Goal: Transaction & Acquisition: Book appointment/travel/reservation

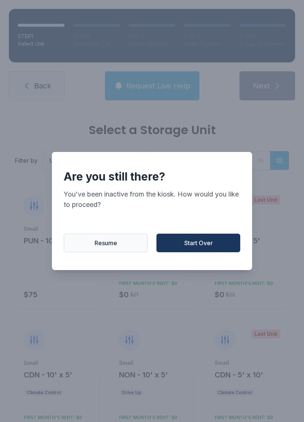
scroll to position [65, 0]
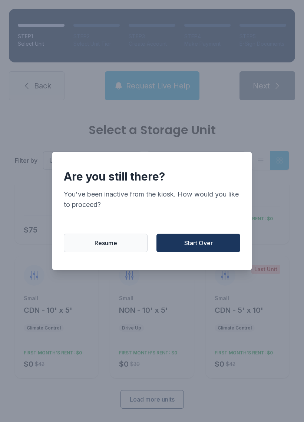
click at [200, 247] on span "Start Over" at bounding box center [198, 242] width 29 height 9
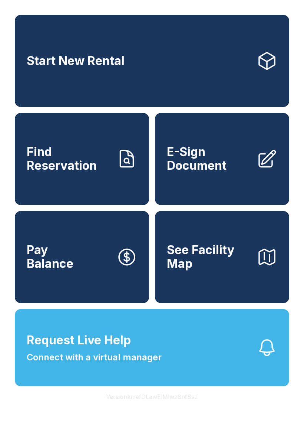
click at [137, 84] on link "Start New Rental" at bounding box center [152, 61] width 275 height 92
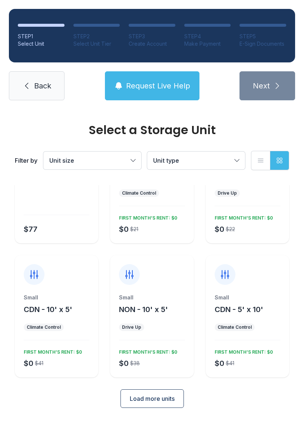
scroll to position [65, 0]
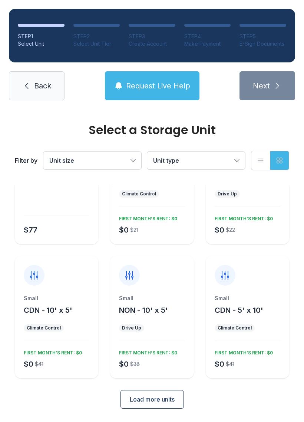
click at [154, 99] on button "Request Live Help" at bounding box center [152, 85] width 95 height 29
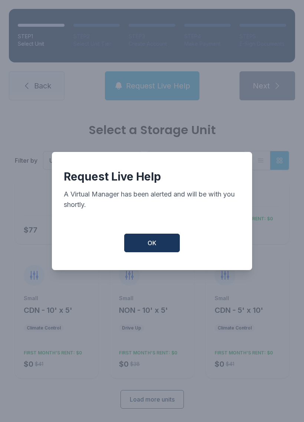
click at [167, 252] on button "OK" at bounding box center [152, 242] width 56 height 19
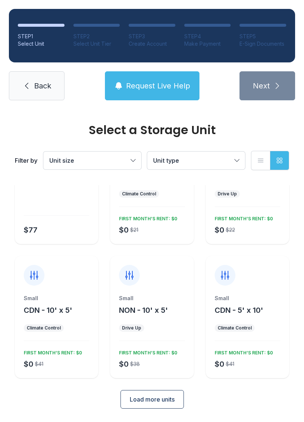
click at [168, 256] on div "Request Live Help A Virtual Manager has been alerted and will be with you short…" at bounding box center [152, 211] width 190 height 112
click at [157, 95] on button "Request Live Help" at bounding box center [152, 85] width 95 height 29
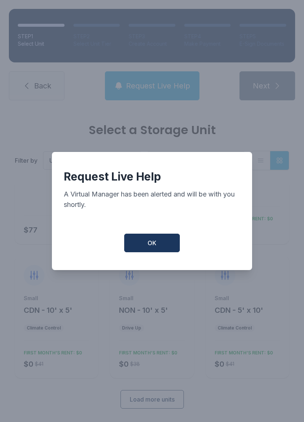
click at [156, 247] on span "OK" at bounding box center [152, 242] width 9 height 9
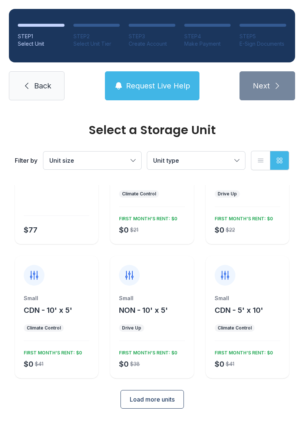
click at [156, 250] on button "OK" at bounding box center [152, 241] width 53 height 18
click at [140, 242] on div "Small CDN - 5' x 5' Climate Control $0 $21 FIRST MONTH’S RENT: $0" at bounding box center [152, 202] width 84 height 84
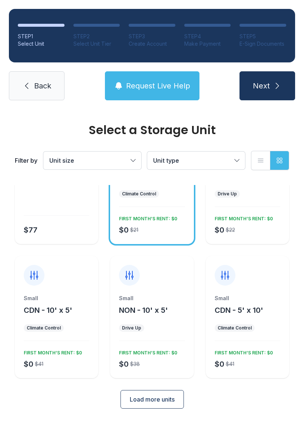
click at [275, 99] on button "Next" at bounding box center [268, 85] width 56 height 29
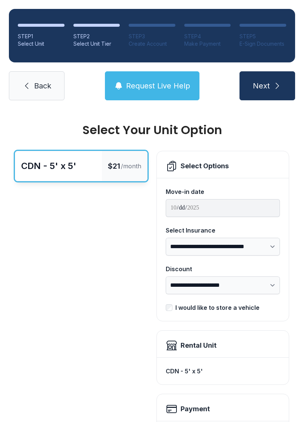
click at [36, 89] on span "Back" at bounding box center [42, 86] width 17 height 10
